Goal: Navigation & Orientation: Find specific page/section

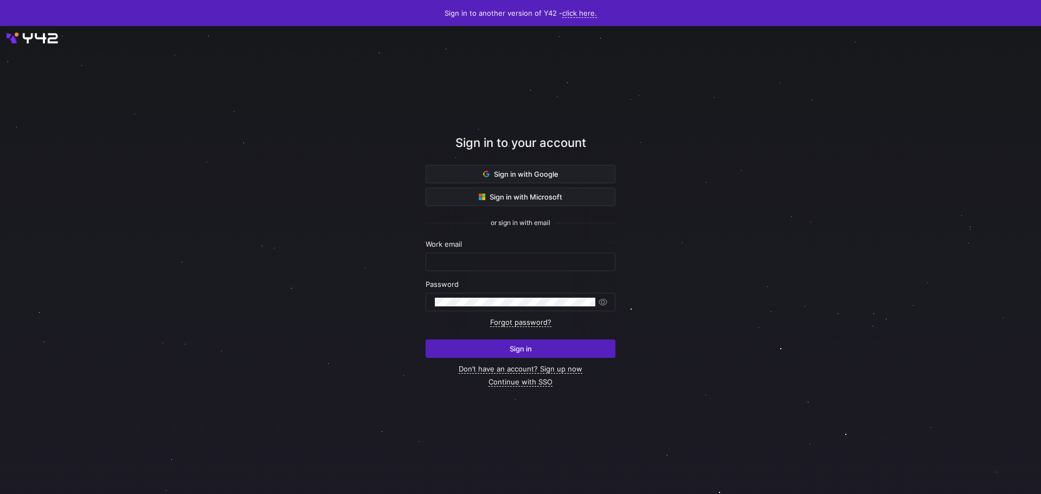
type input "[EMAIL_ADDRESS][DOMAIN_NAME]"
click at [544, 350] on span "submit" at bounding box center [520, 348] width 189 height 17
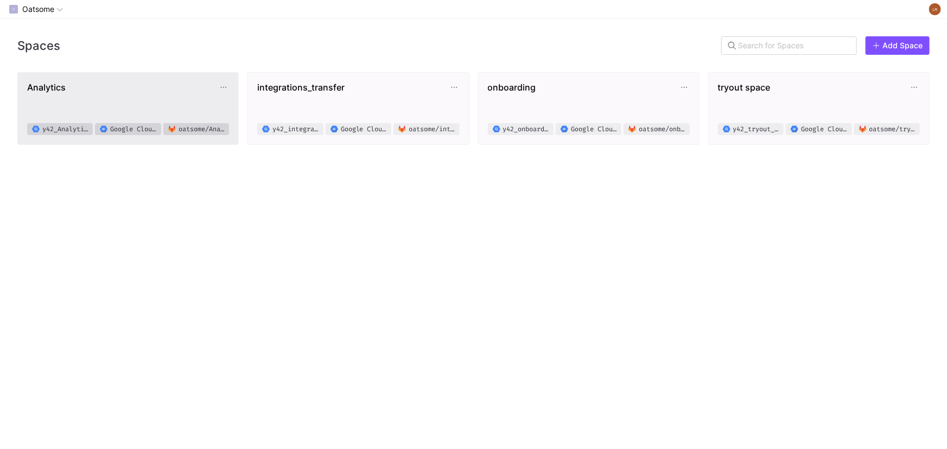
click at [124, 88] on span "Analytics" at bounding box center [122, 87] width 191 height 11
